Goal: Complete application form: Complete application form

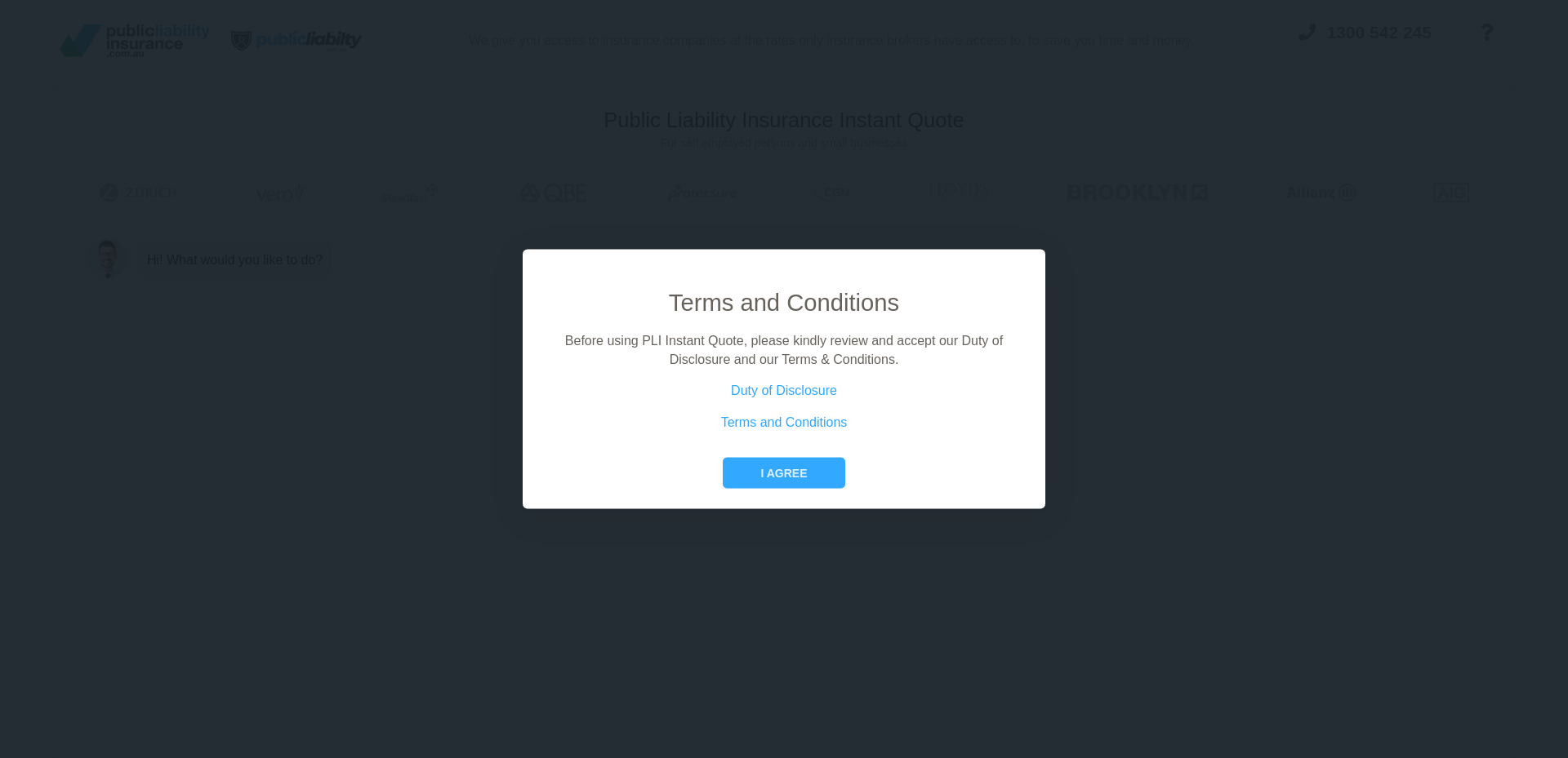
click at [792, 477] on button "I agree" at bounding box center [784, 474] width 122 height 31
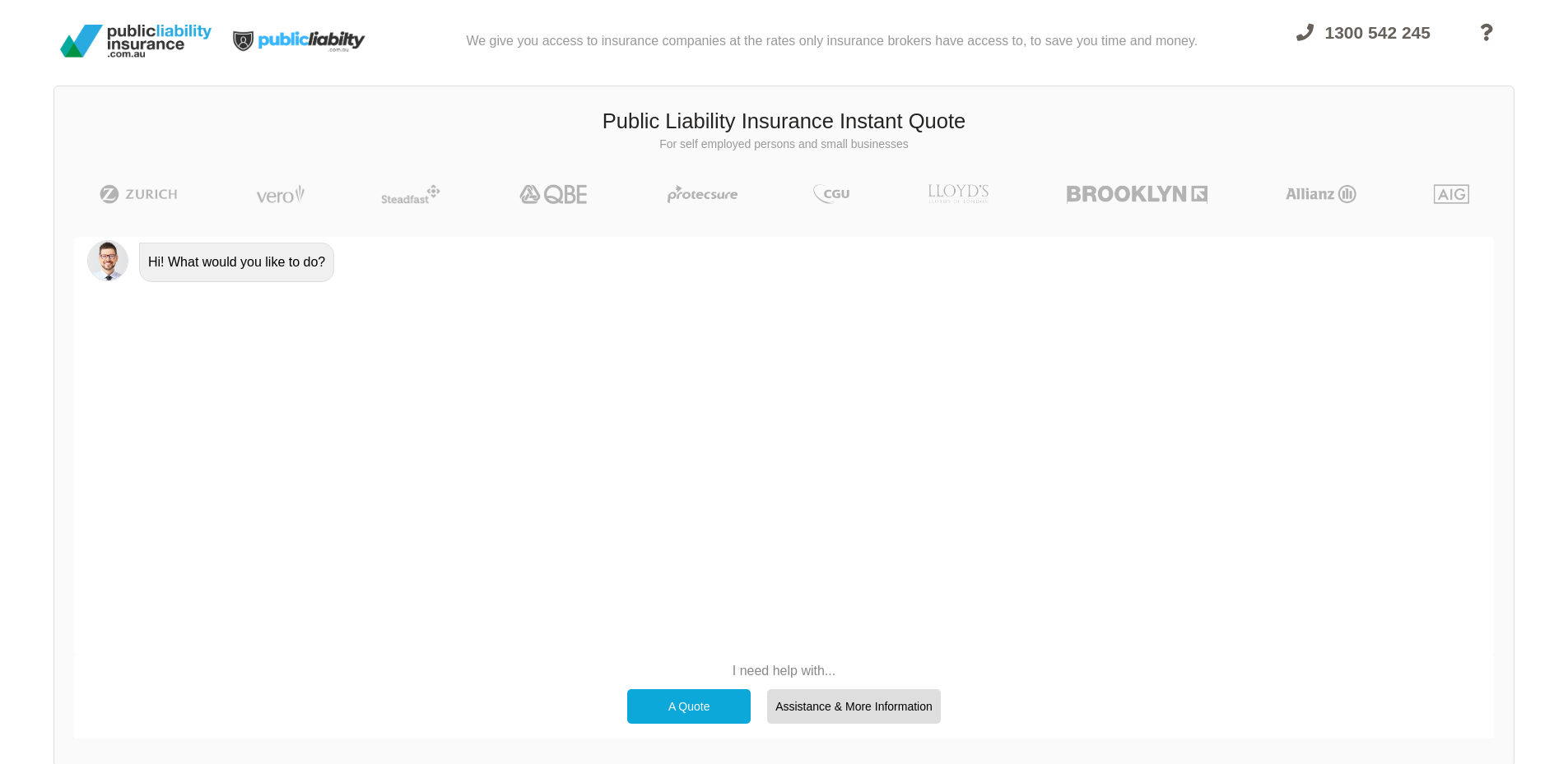
click at [694, 705] on div "A Quote" at bounding box center [688, 706] width 124 height 34
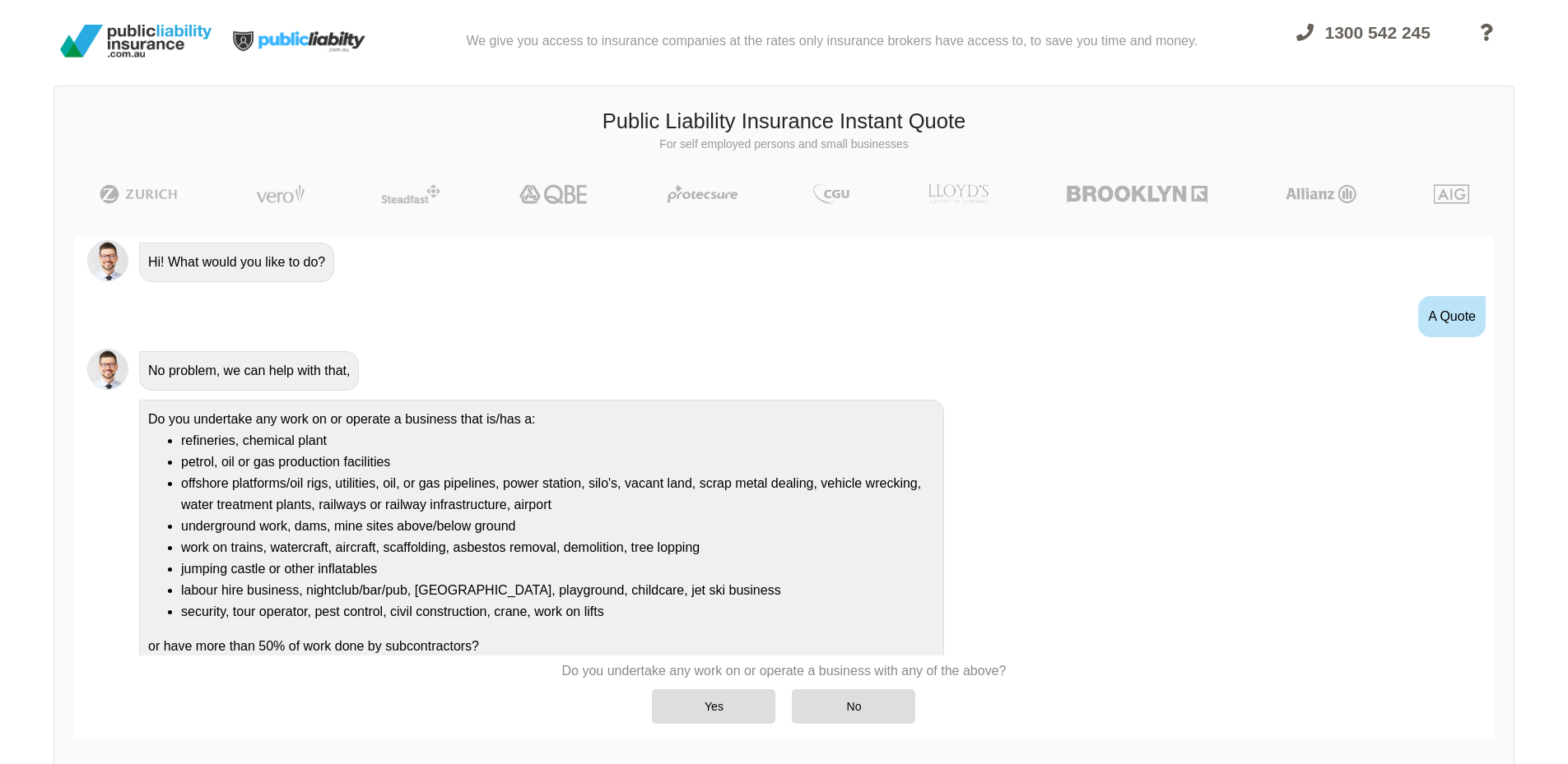
scroll to position [15, 0]
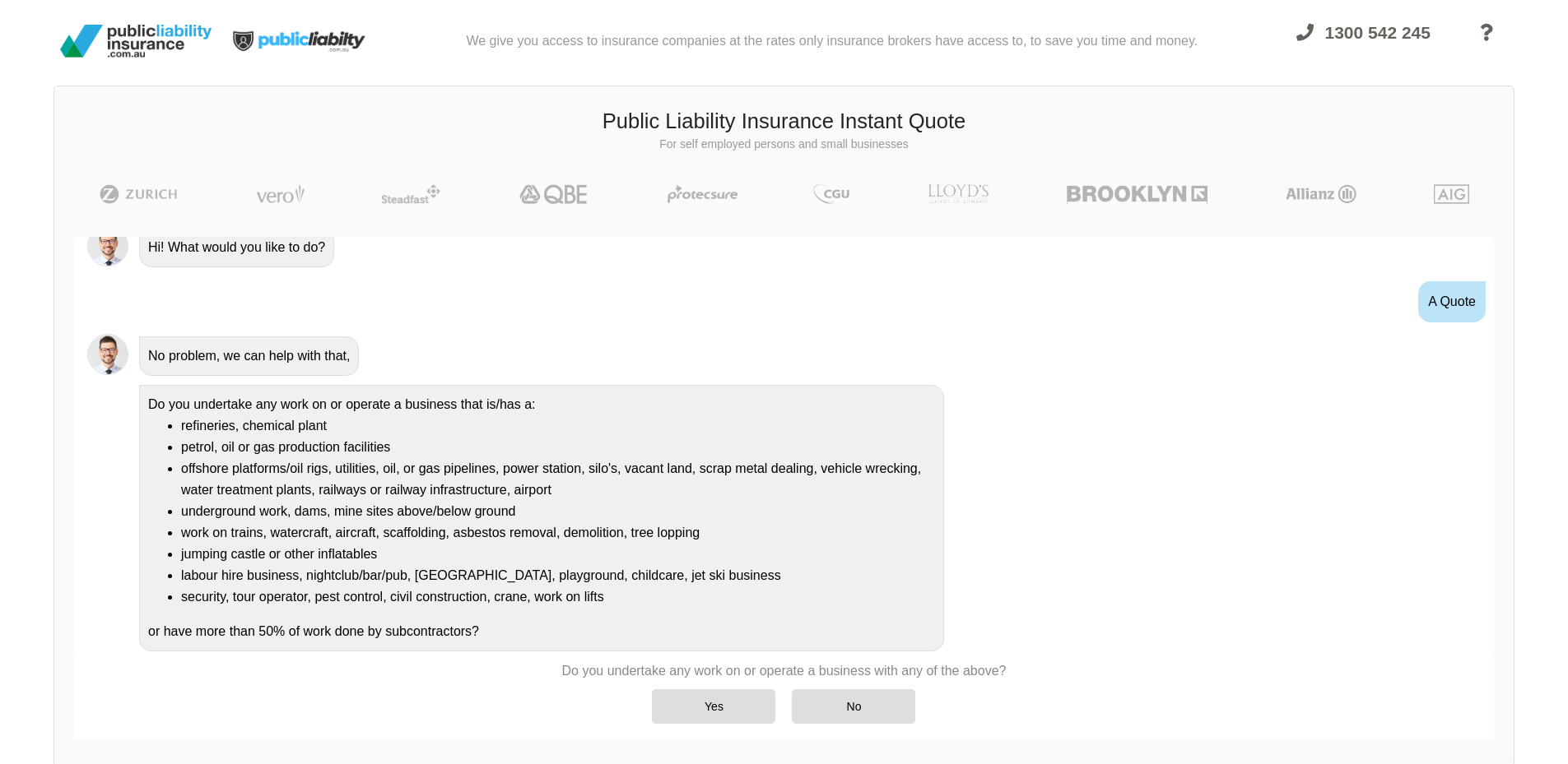
click at [725, 705] on div "Yes" at bounding box center [714, 706] width 124 height 34
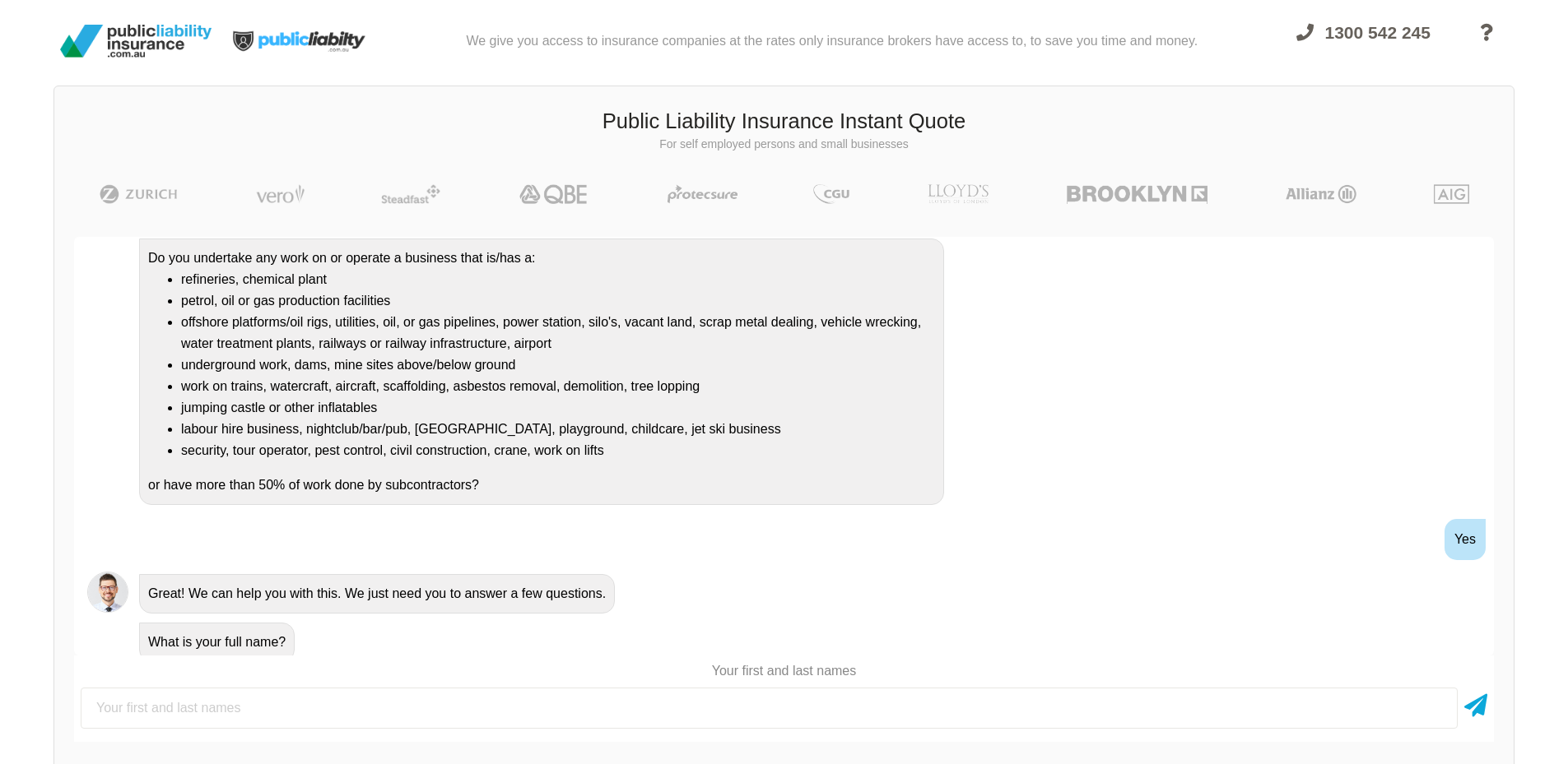
scroll to position [172, 0]
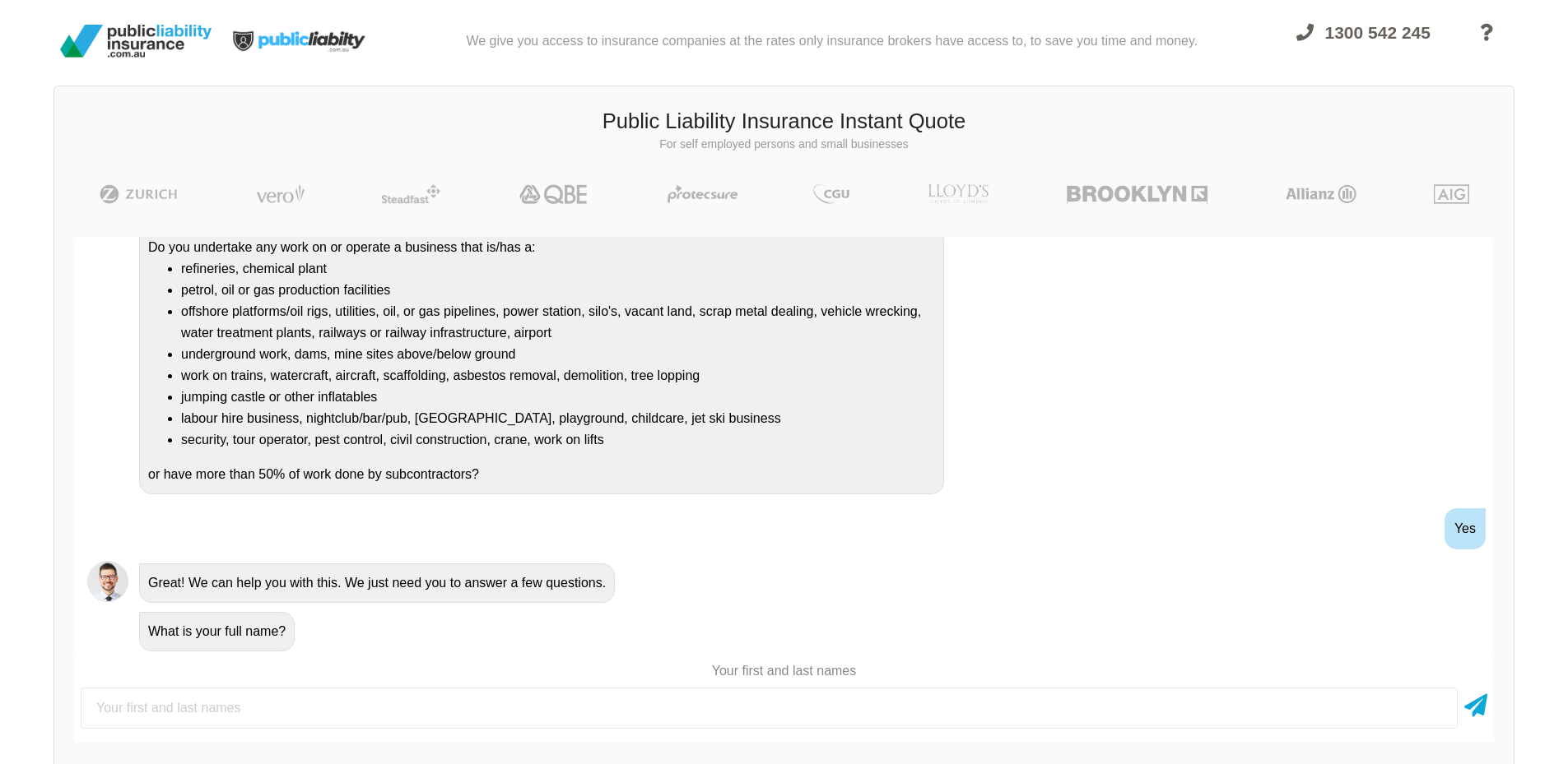
click at [342, 711] on input "text" at bounding box center [769, 708] width 1377 height 41
type input "Mark Lines"
click at [1471, 705] on icon at bounding box center [1476, 703] width 23 height 29
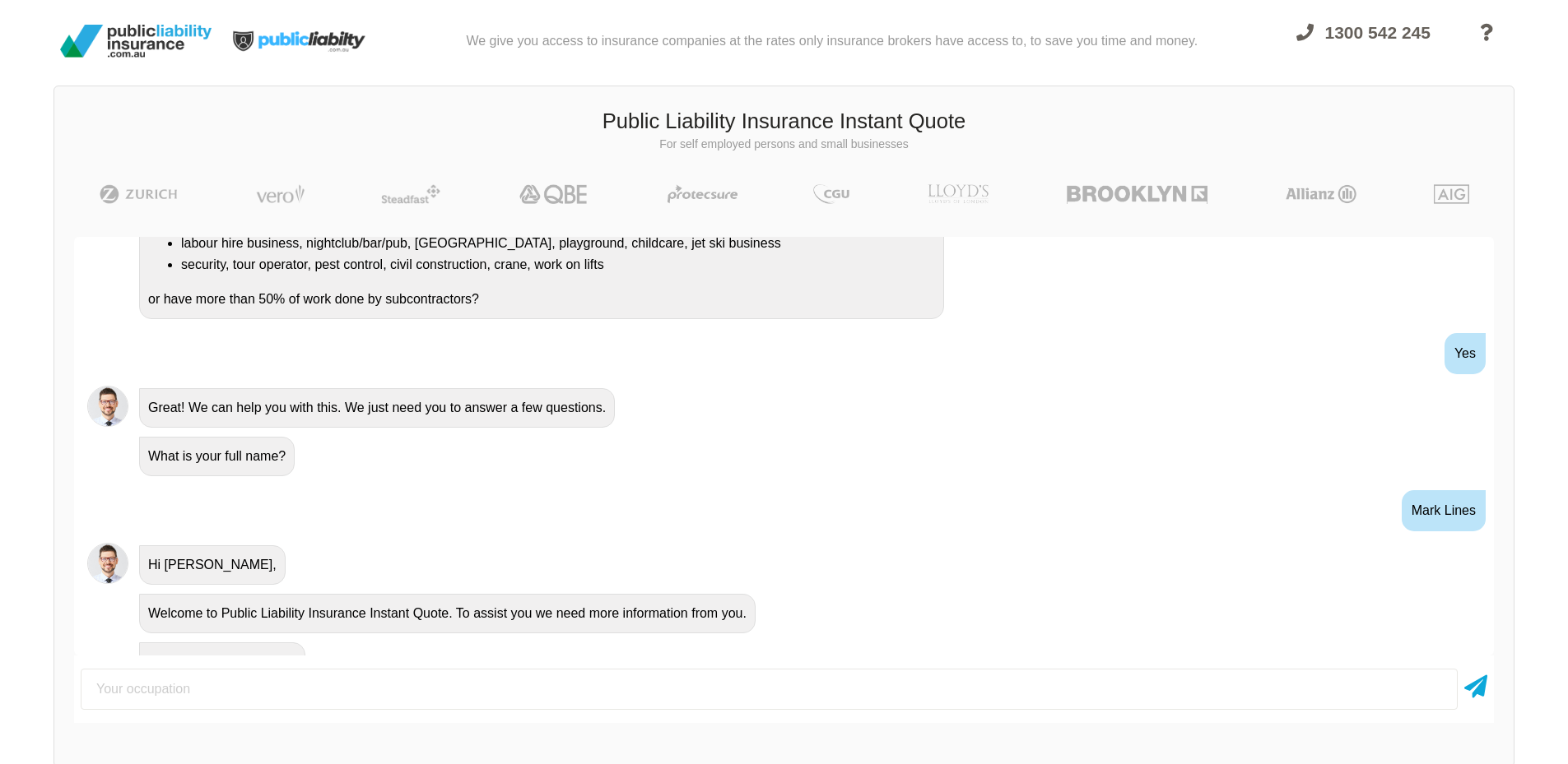
scroll to position [377, 0]
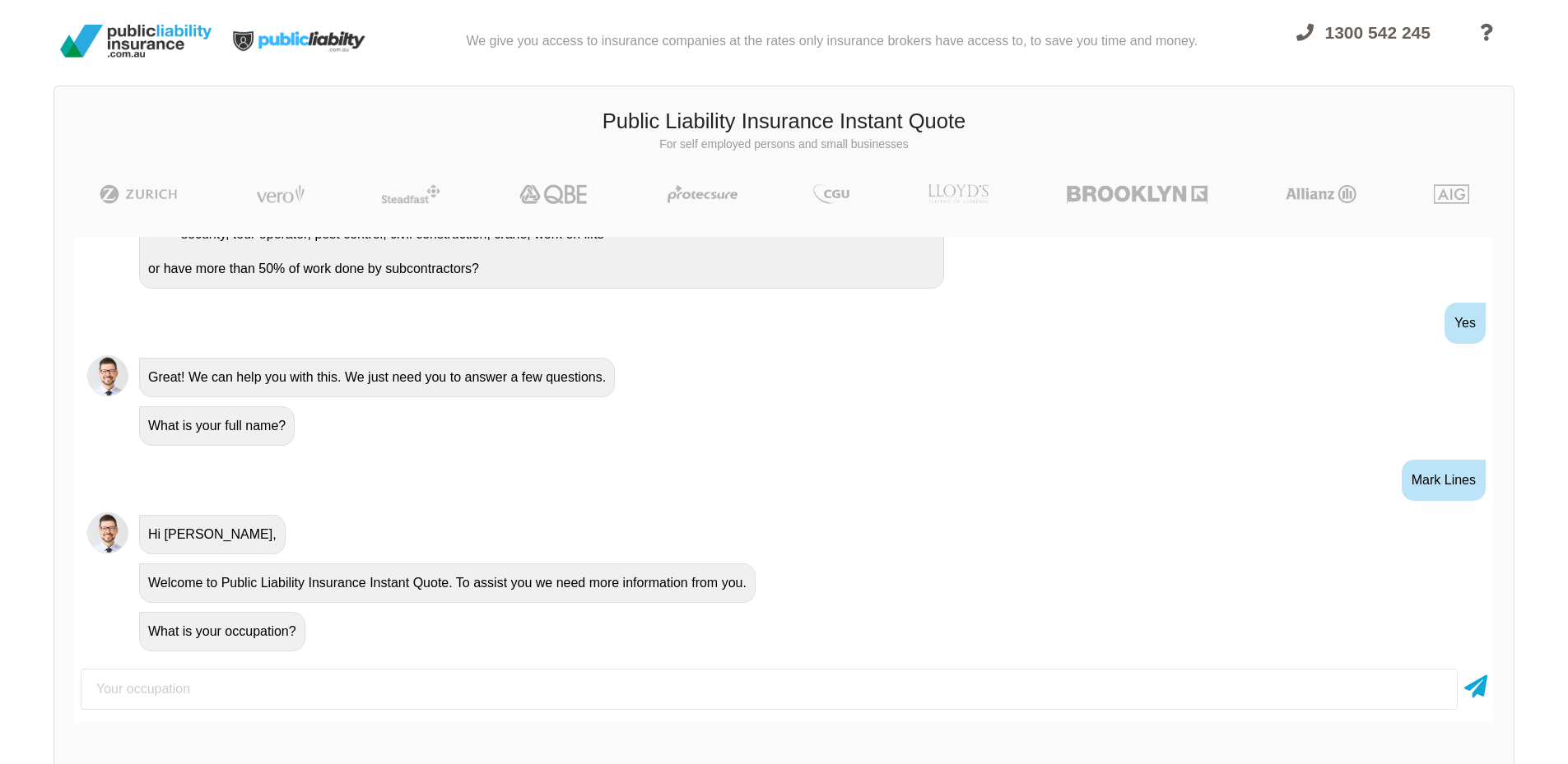
click at [270, 685] on input "text" at bounding box center [769, 689] width 1377 height 41
type input "DJ"
click at [1482, 685] on icon at bounding box center [1476, 683] width 23 height 29
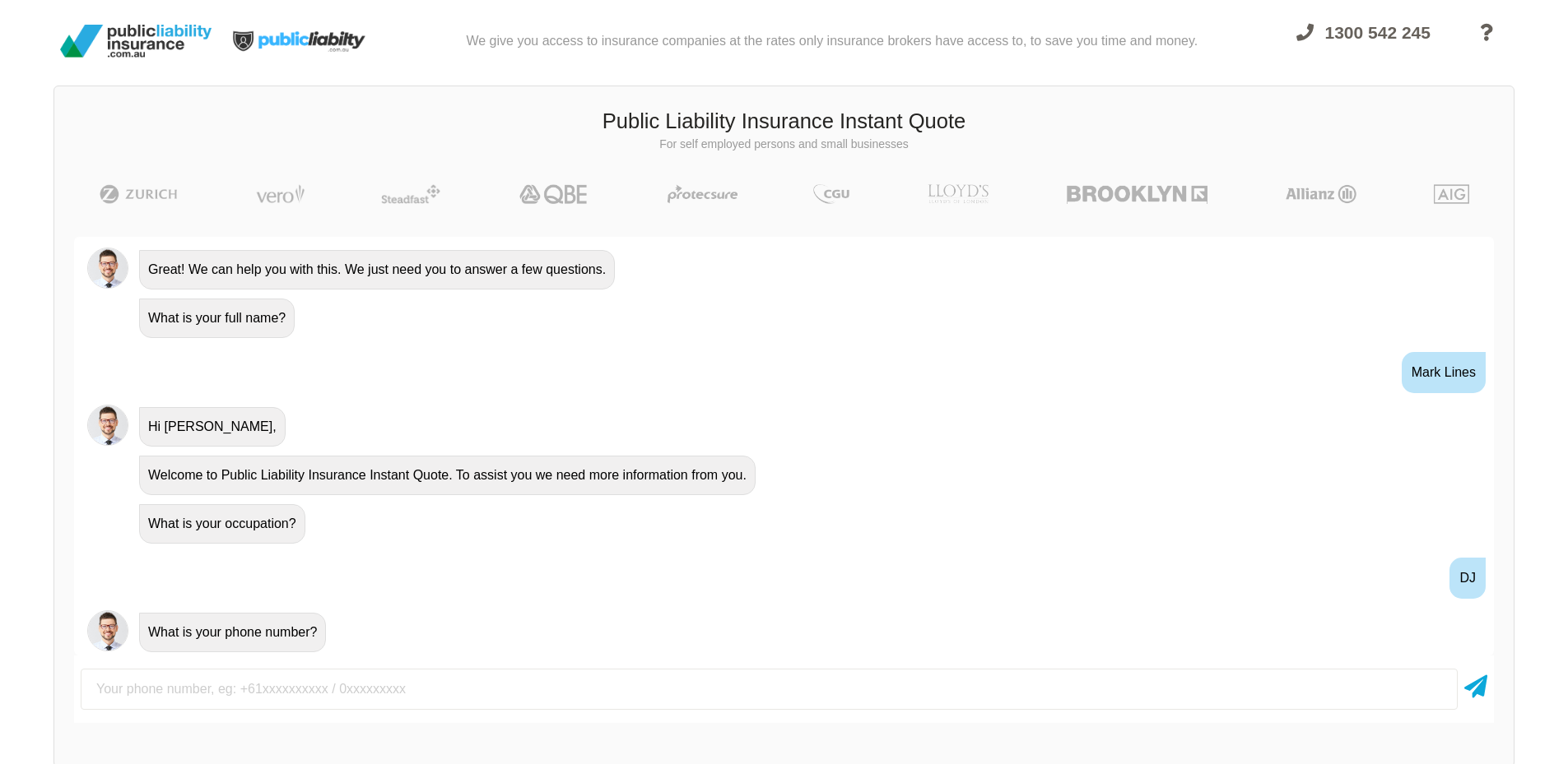
scroll to position [486, 0]
click at [322, 683] on input "text" at bounding box center [769, 689] width 1377 height 41
type input "0405350447"
click at [1483, 685] on icon at bounding box center [1476, 683] width 23 height 29
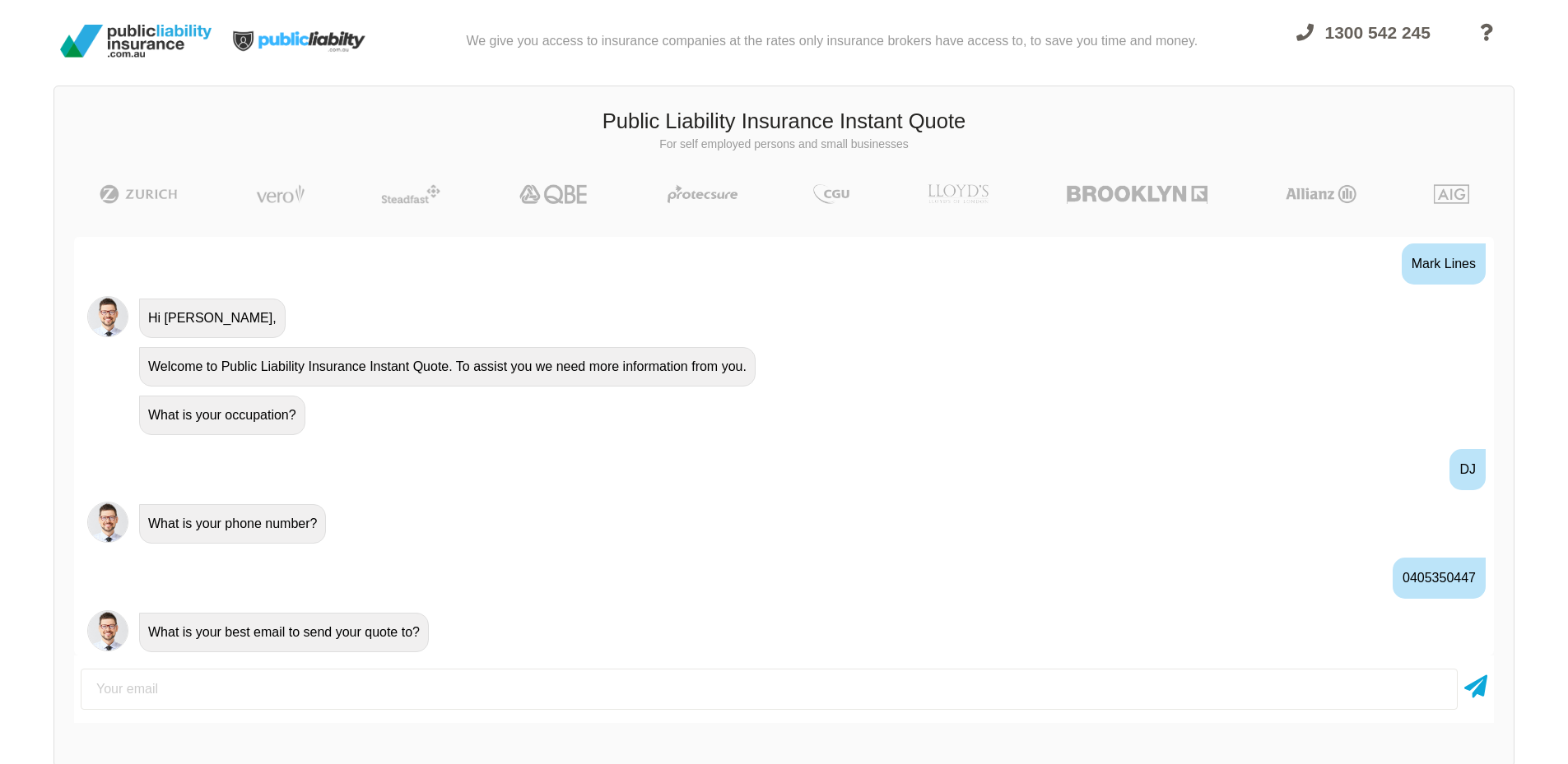
scroll to position [594, 0]
click at [391, 684] on input "email" at bounding box center [769, 689] width 1377 height 41
type input "[EMAIL_ADDRESS][DOMAIN_NAME]"
click at [1477, 685] on icon at bounding box center [1476, 683] width 23 height 29
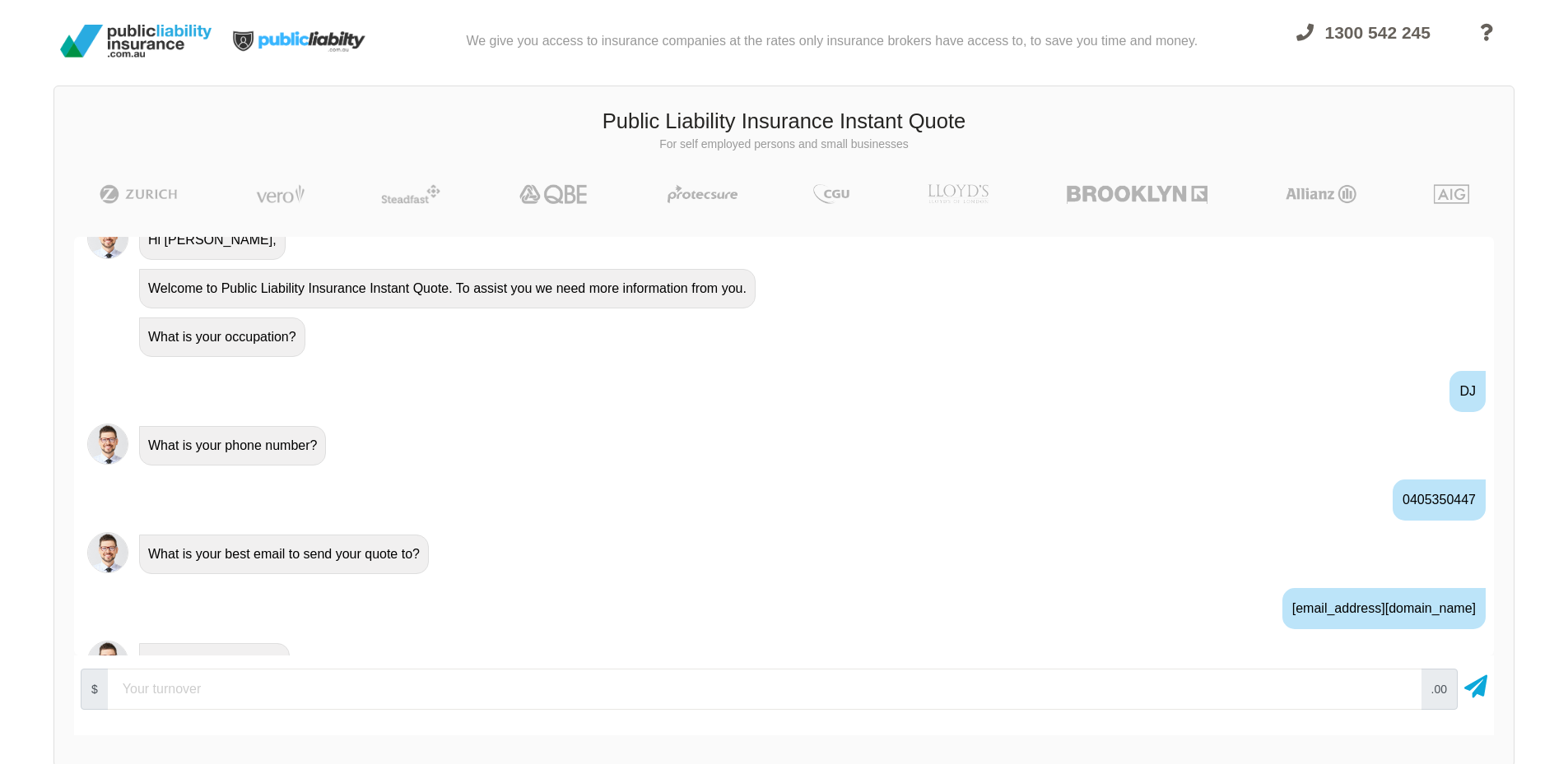
scroll to position [704, 0]
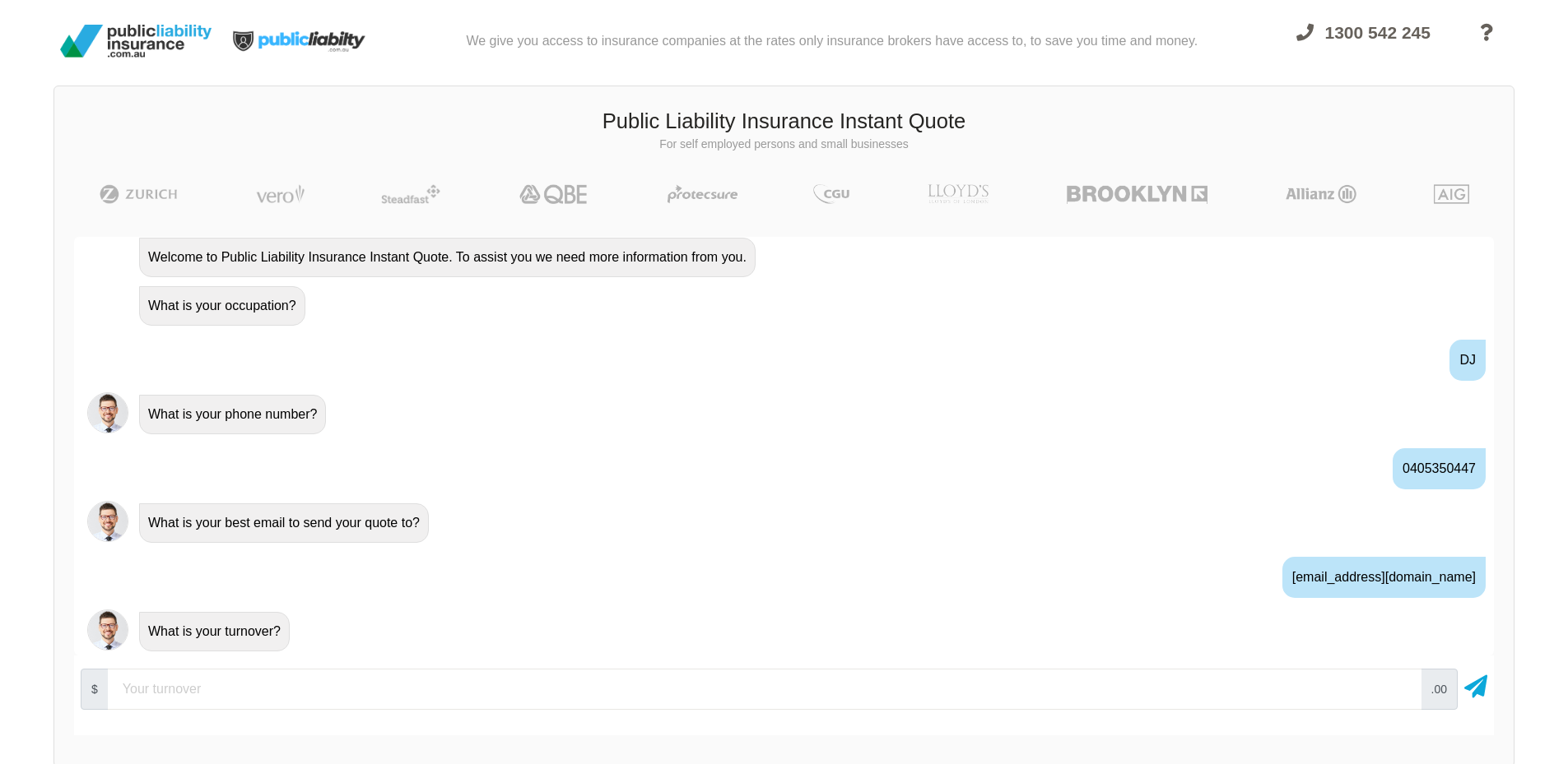
click at [403, 699] on input "number" at bounding box center [764, 689] width 1313 height 41
type input "20000"
click at [1474, 680] on icon at bounding box center [1476, 683] width 23 height 29
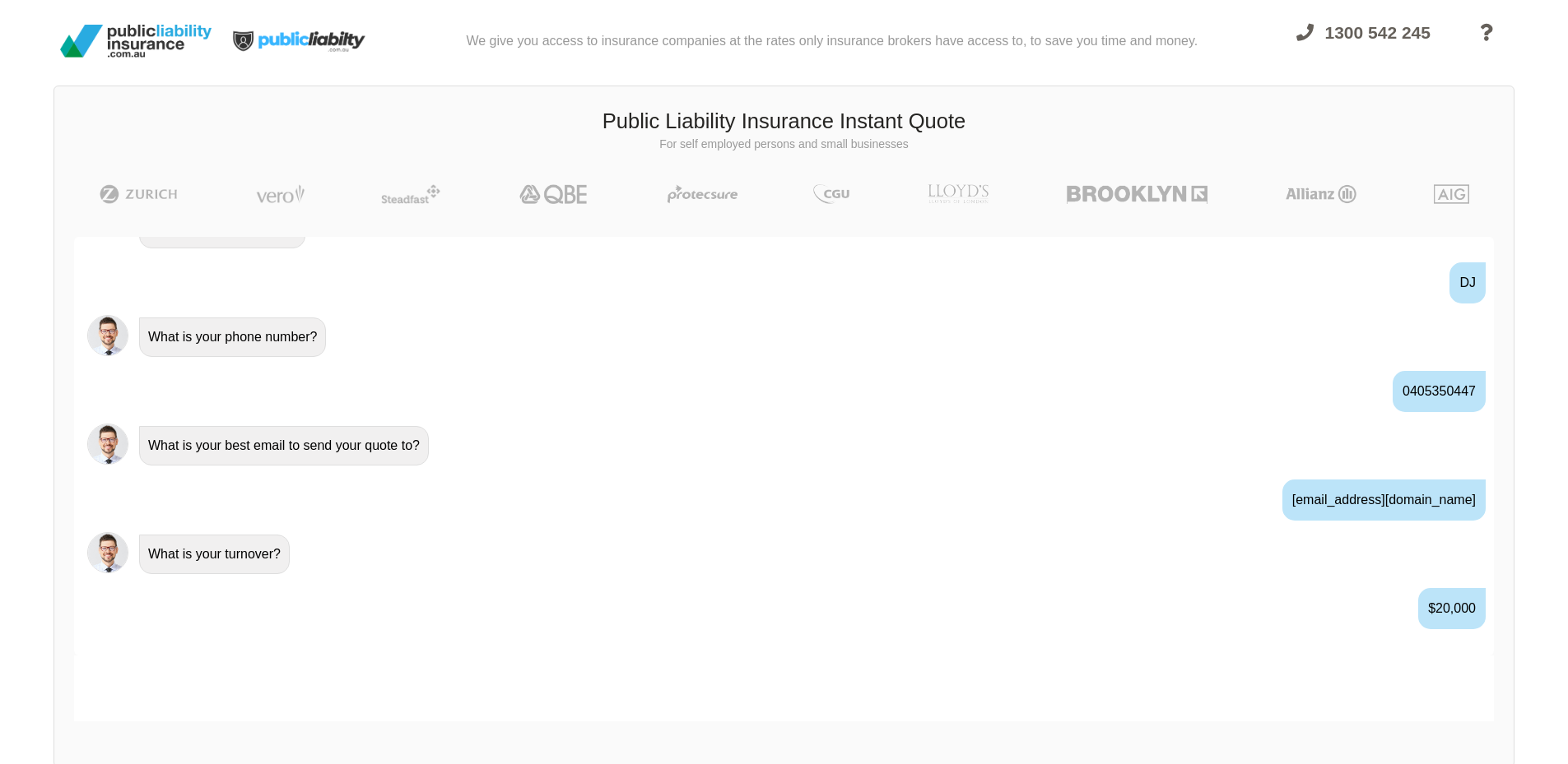
scroll to position [812, 0]
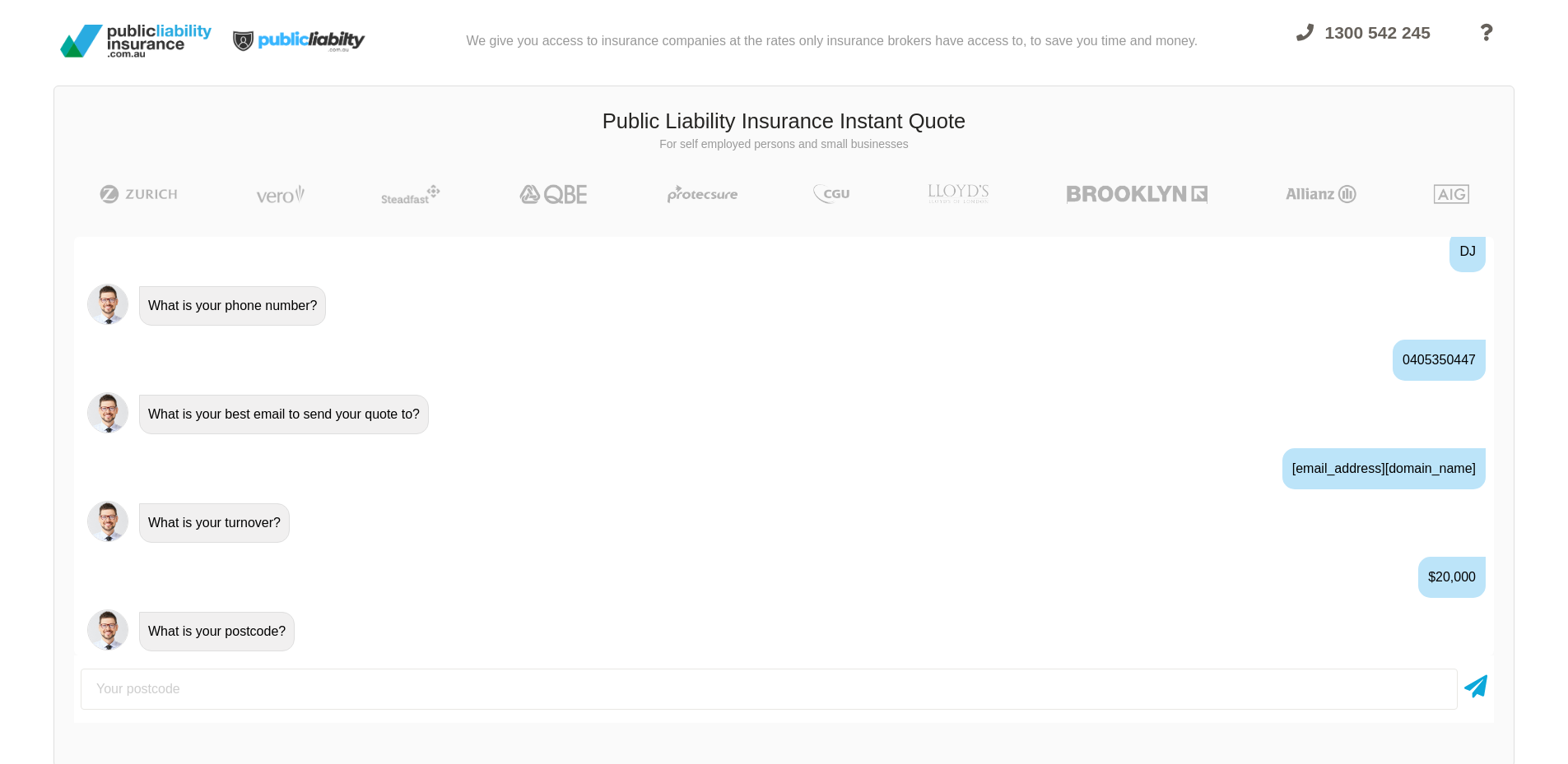
click at [253, 685] on input "number" at bounding box center [769, 689] width 1377 height 41
type input "2150"
click at [1482, 685] on icon at bounding box center [1476, 683] width 23 height 29
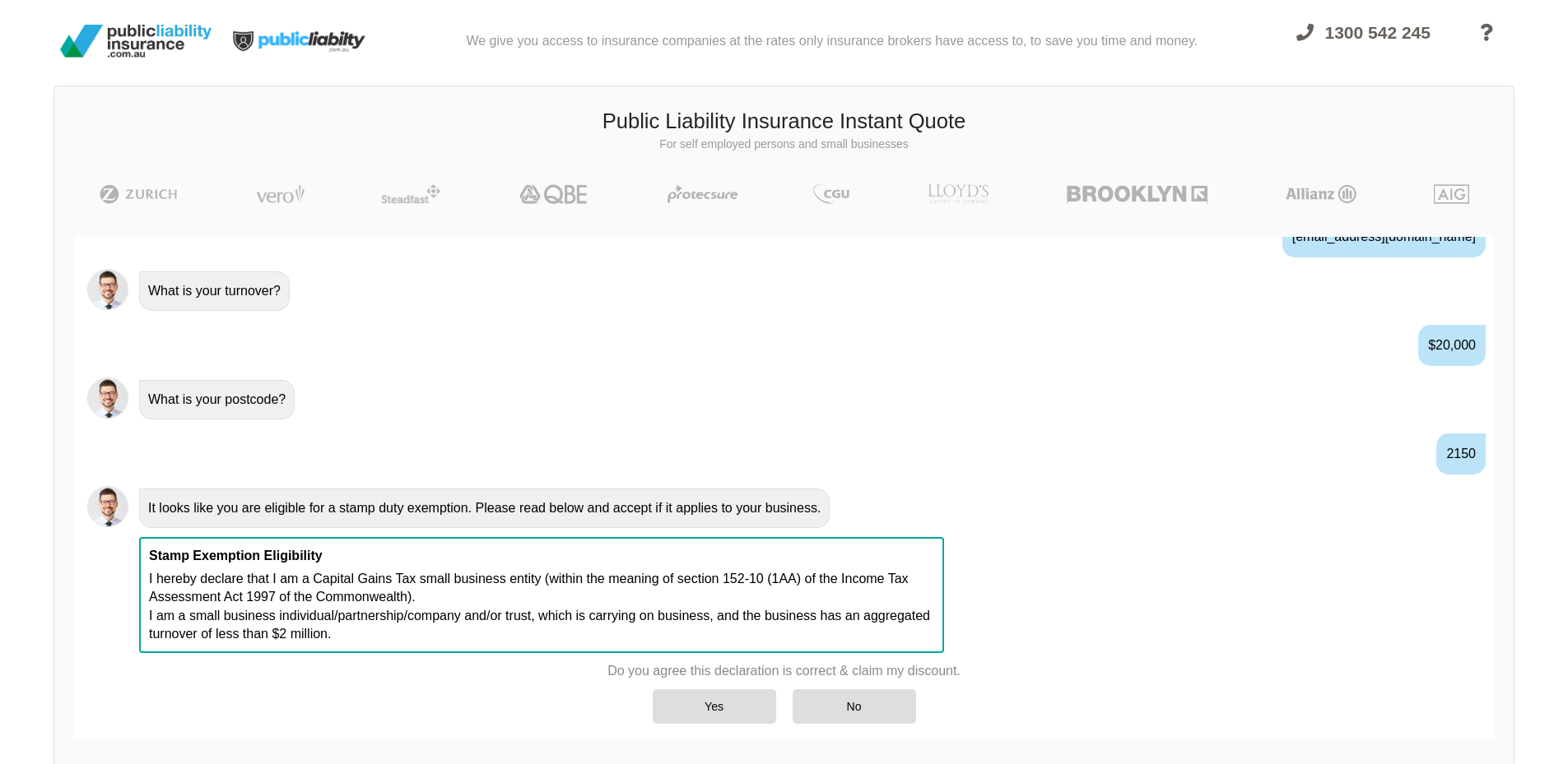
scroll to position [1046, 0]
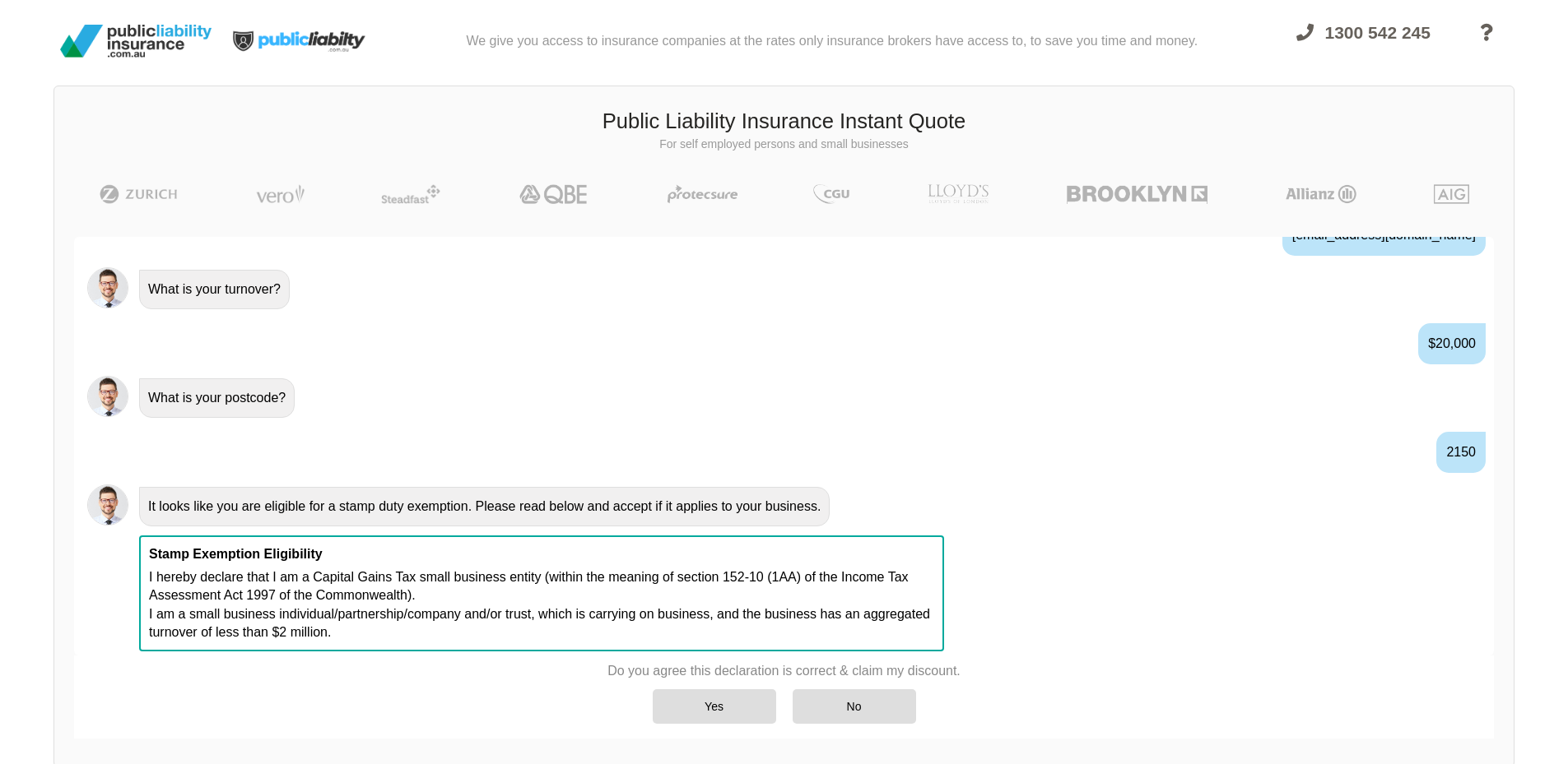
click at [729, 705] on div "Yes" at bounding box center [714, 706] width 124 height 34
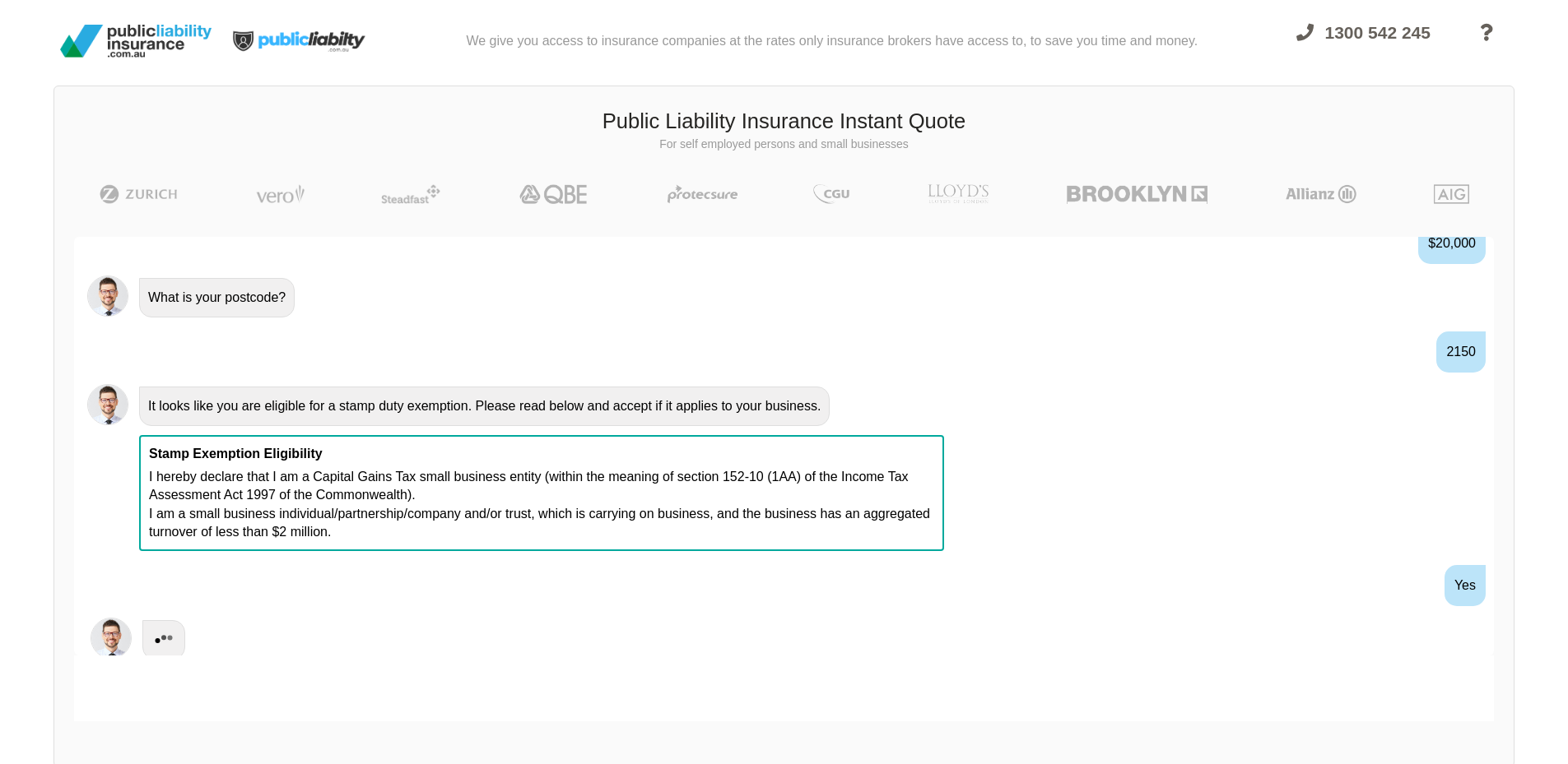
scroll to position [1154, 0]
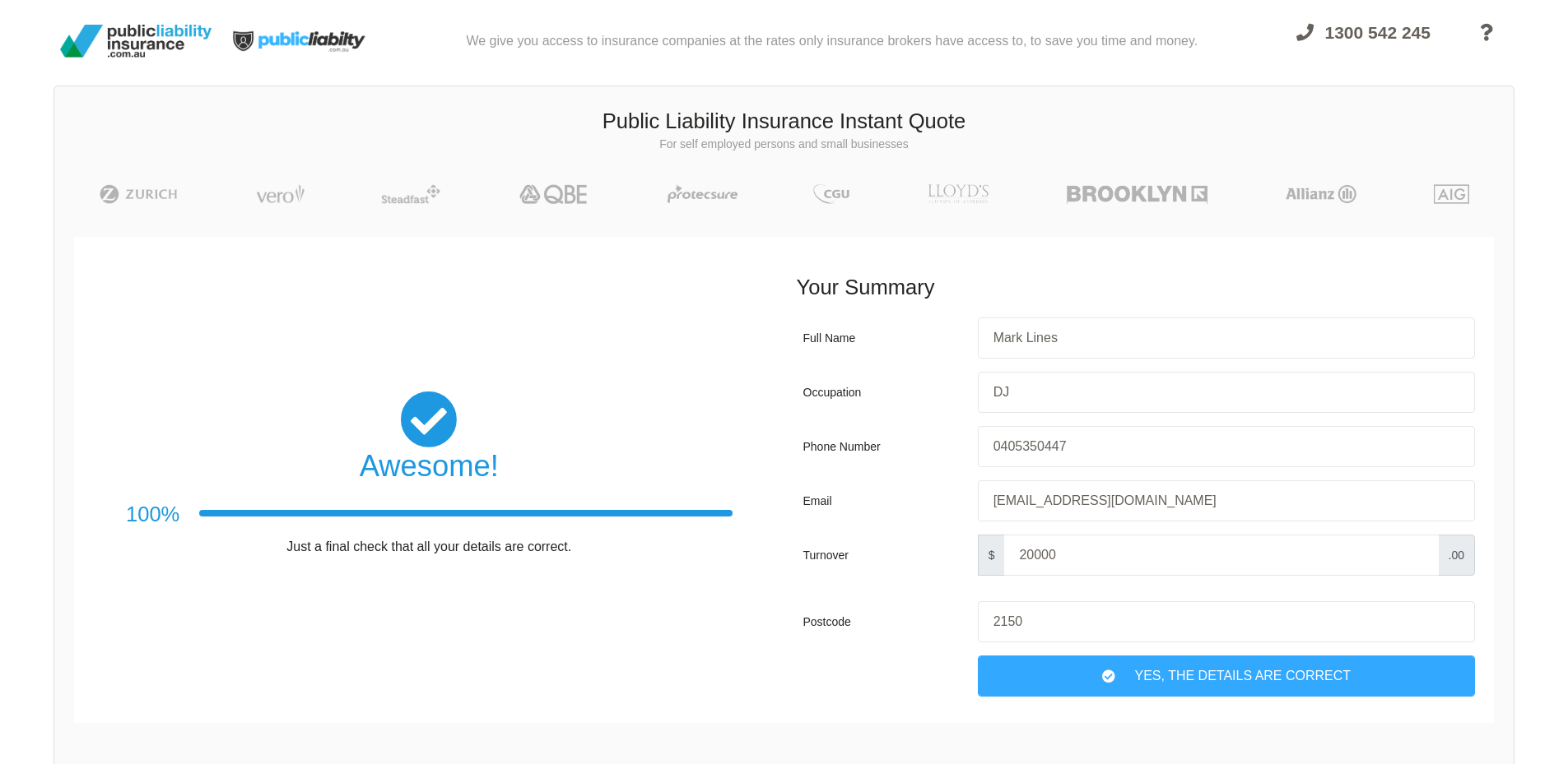
click at [1253, 673] on div "Yes, The Details are correct" at bounding box center [1227, 676] width 497 height 41
